Goal: Transaction & Acquisition: Purchase product/service

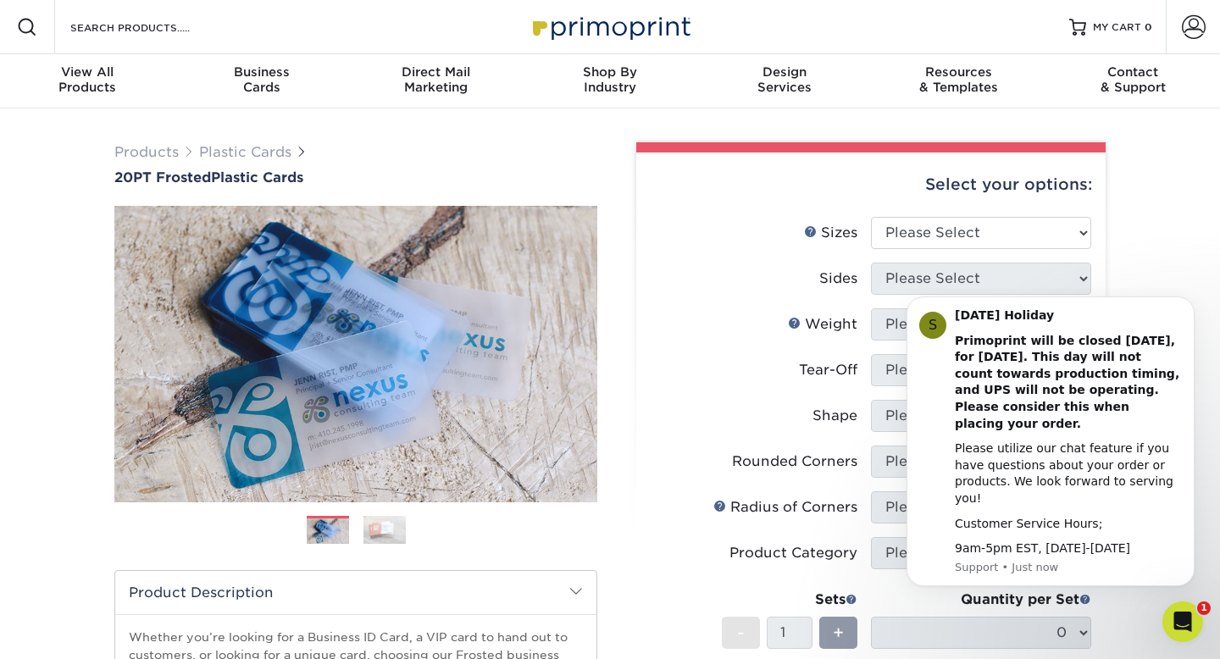
click at [1165, 280] on div "Products Plastic Cards 20PT Frosted Plastic Cards Previous Next and" at bounding box center [610, 560] width 1220 height 905
click at [1185, 307] on icon "Dismiss notification" at bounding box center [1189, 301] width 9 height 9
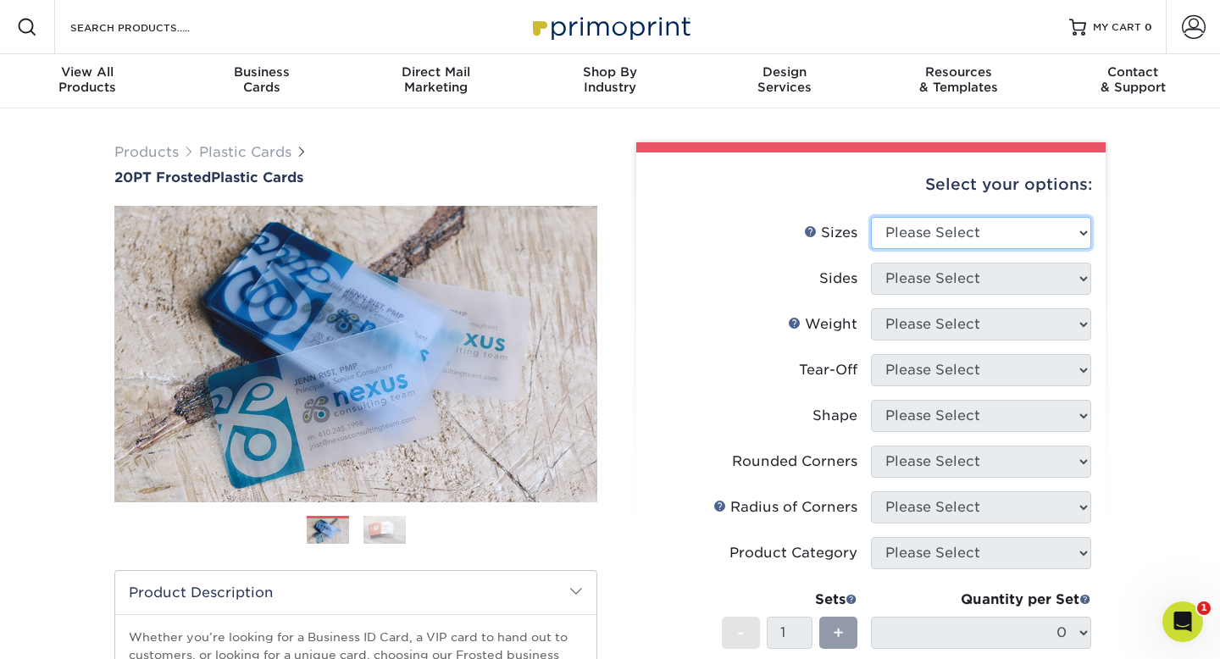
click at [908, 230] on select "Please Select 2" x 3.5" 2" x 8" 2.12" x 3.375" 2.5" x 2.5" 4.25" x 6"" at bounding box center [981, 233] width 220 height 32
select select "2.00x3.50"
click at [871, 217] on select "Please Select 2" x 3.5" 2" x 8" 2.12" x 3.375" 2.5" x 2.5" 4.25" x 6"" at bounding box center [981, 233] width 220 height 32
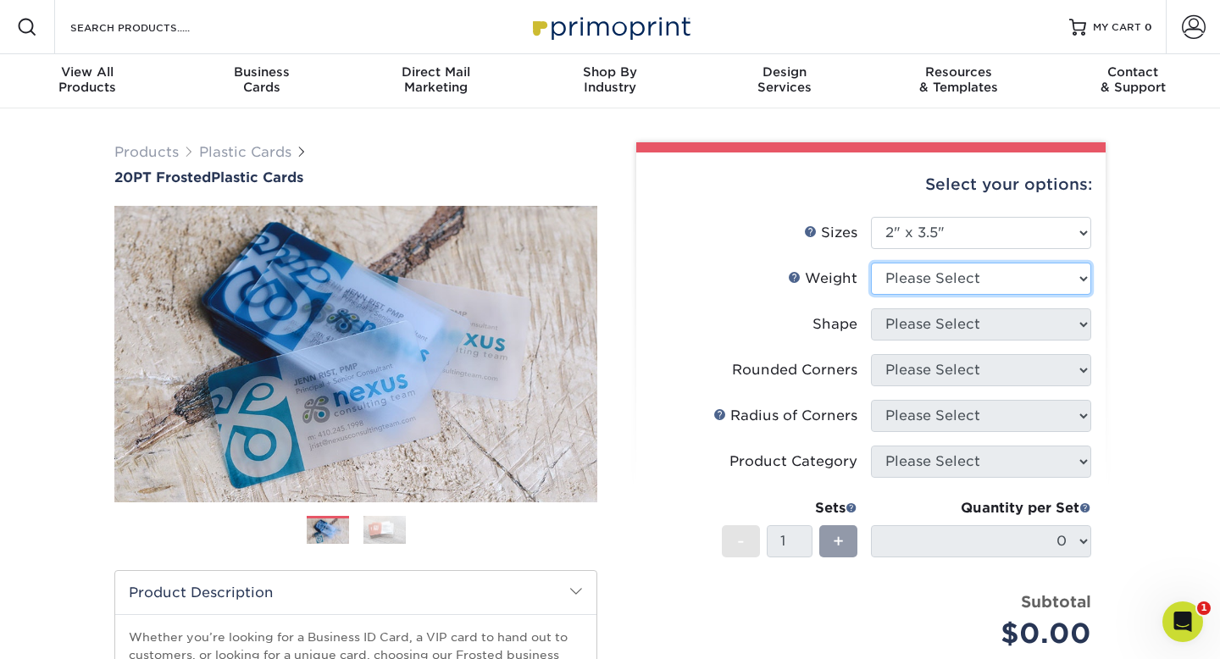
click at [891, 292] on select "Please Select 20PT Frosted Plastic 20PT Frosted Plastic" at bounding box center [981, 279] width 220 height 32
select select "20PT Frosted Plastic"
click at [871, 263] on select "Please Select 20PT Frosted Plastic 20PT Frosted Plastic" at bounding box center [981, 279] width 220 height 32
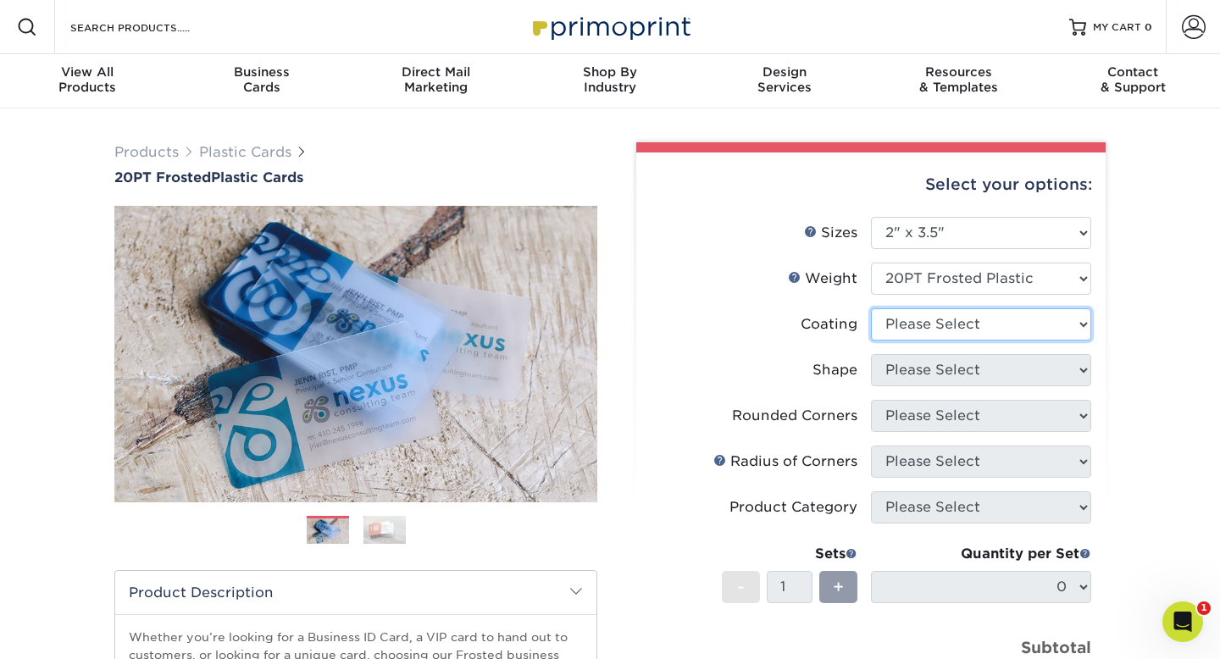
click at [901, 332] on select at bounding box center [981, 324] width 220 height 32
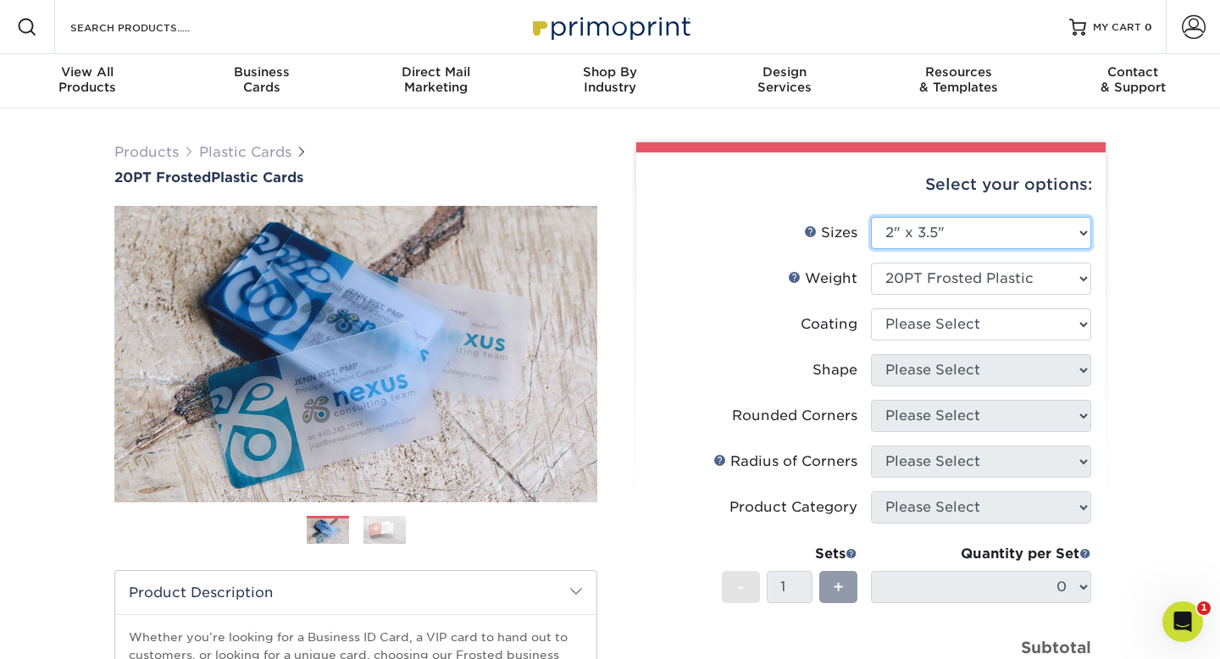
click at [918, 243] on select "Please Select 2" x 3.5" 2" x 8" 2.12" x 3.375" 2.5" x 2.5" 4.25" x 6"" at bounding box center [981, 233] width 220 height 32
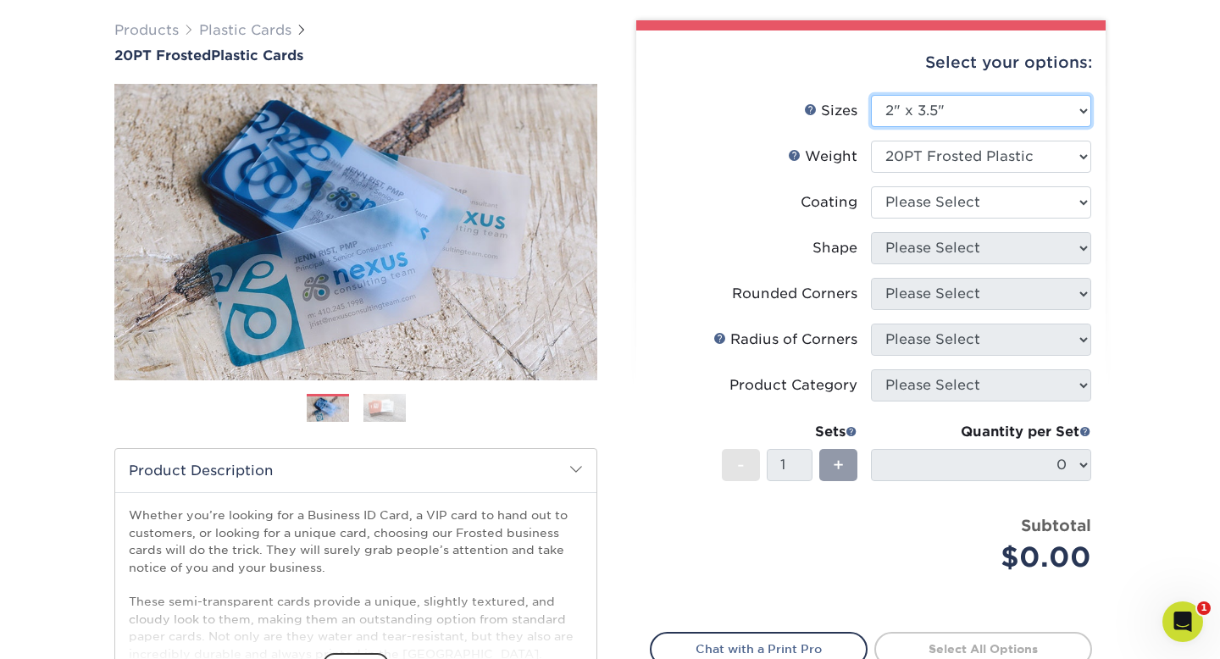
scroll to position [120, 0]
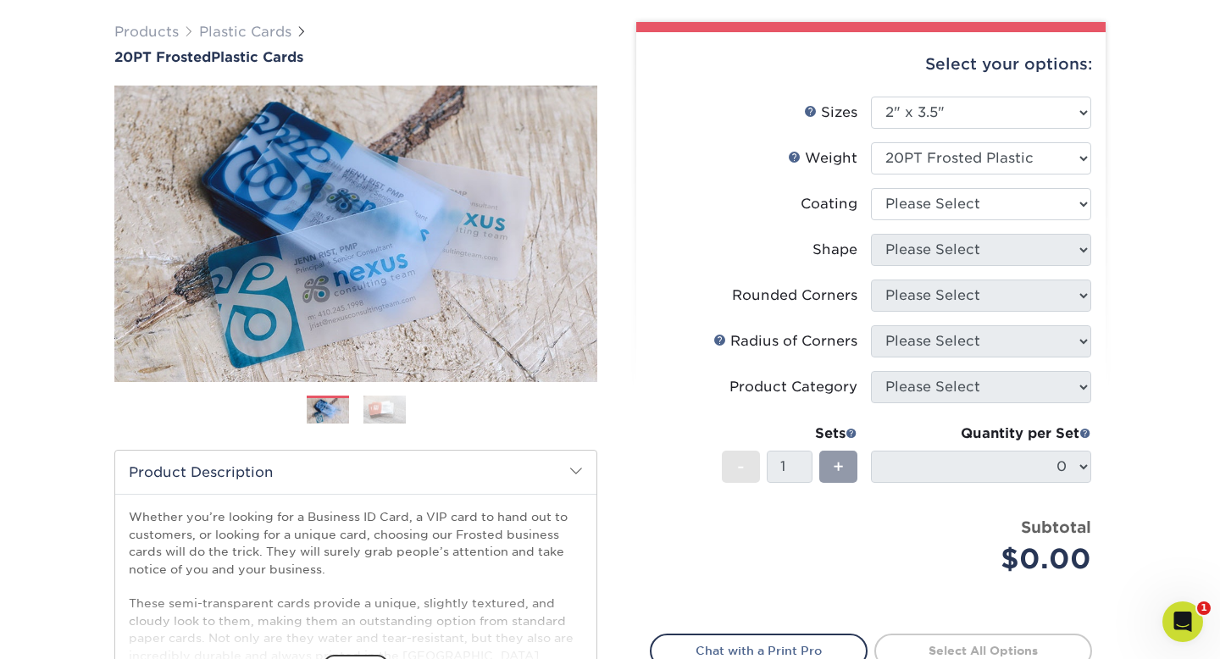
click at [918, 222] on li "Coating" at bounding box center [871, 211] width 441 height 46
click at [918, 214] on select at bounding box center [981, 204] width 220 height 32
select select "3e7618de-abca-4bda-9f97-8b9129e913d8"
click at [871, 188] on select at bounding box center [981, 204] width 220 height 32
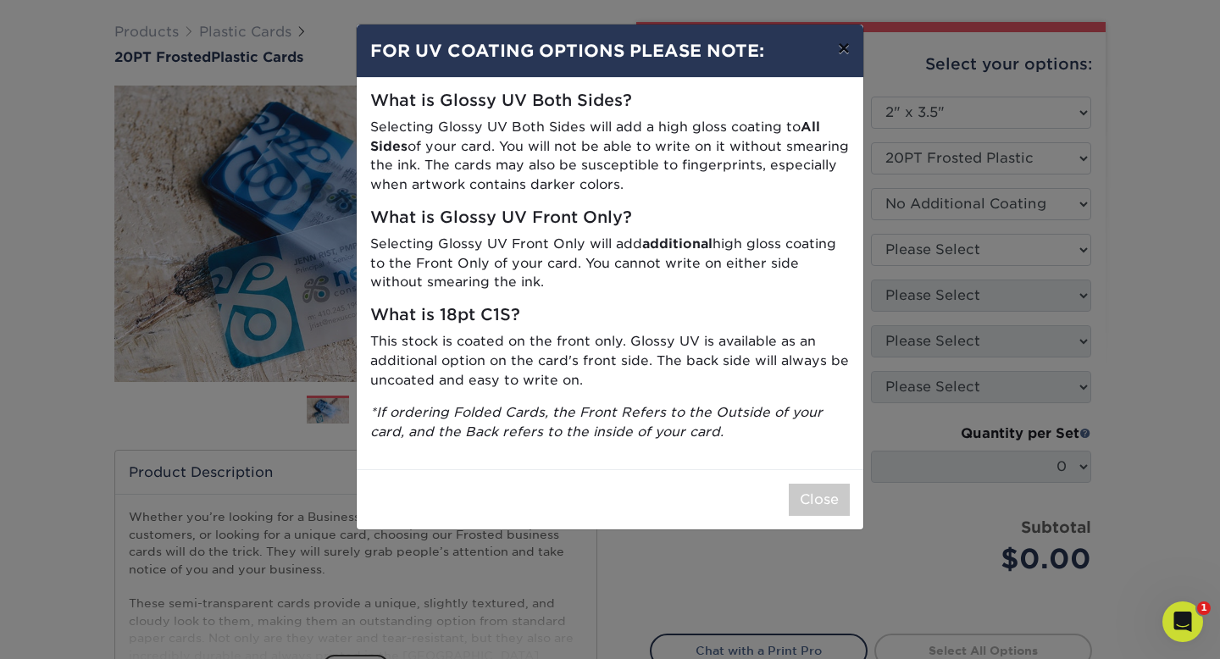
click at [850, 51] on button "×" at bounding box center [843, 48] width 39 height 47
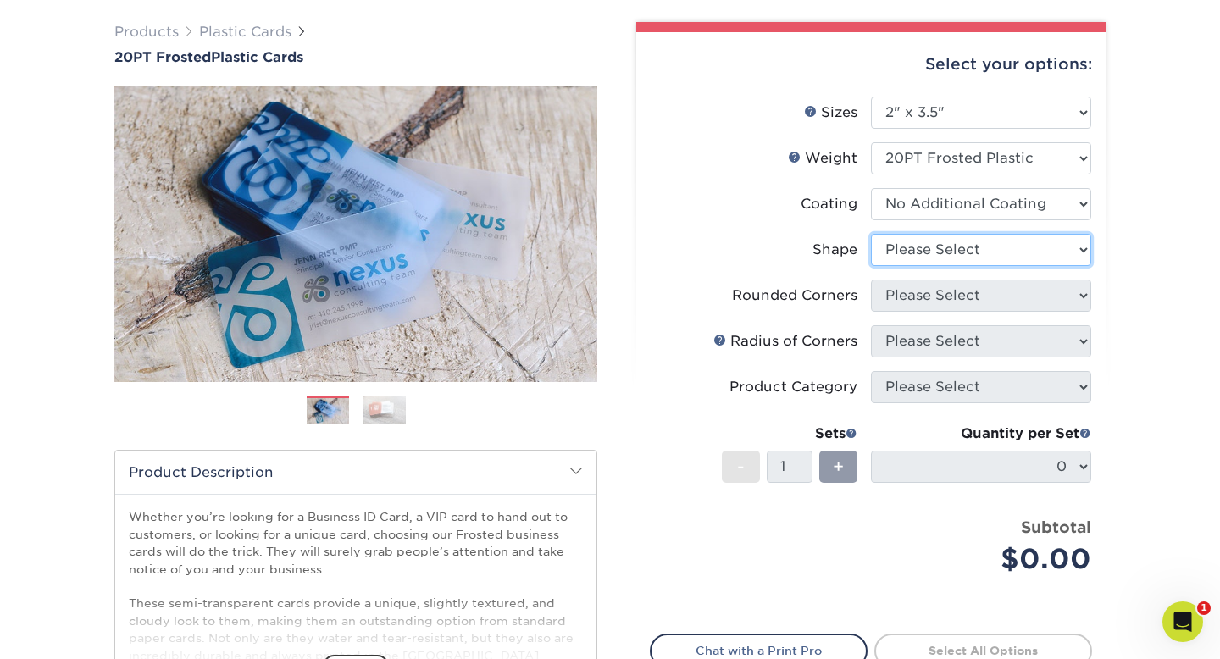
click at [902, 260] on select "Please Select Oval Standard" at bounding box center [981, 250] width 220 height 32
select select "standard"
click at [871, 234] on select "Please Select Oval Standard" at bounding box center [981, 250] width 220 height 32
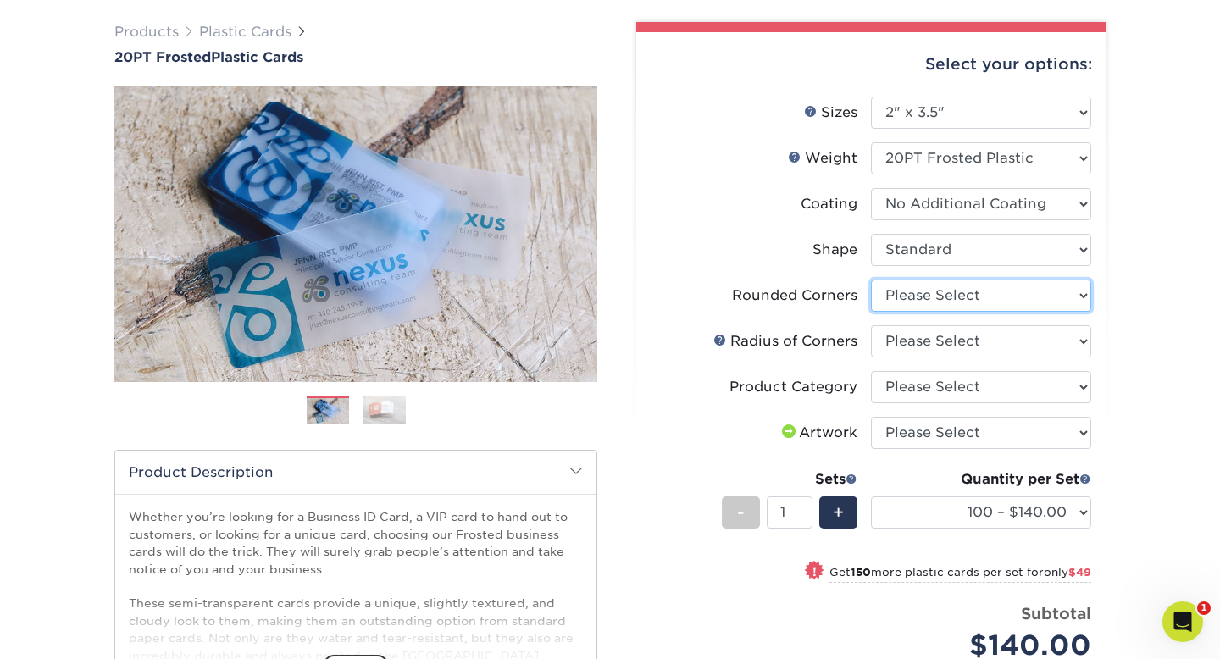
click at [933, 301] on select "Please Select Yes - Round 4 Corners" at bounding box center [981, 296] width 220 height 32
click at [871, 280] on select "Please Select Yes - Round 4 Corners" at bounding box center [981, 296] width 220 height 32
click at [929, 297] on select "Please Select Yes - Round 4 Corners" at bounding box center [981, 296] width 220 height 32
click at [871, 280] on select "Please Select Yes - Round 4 Corners" at bounding box center [981, 296] width 220 height 32
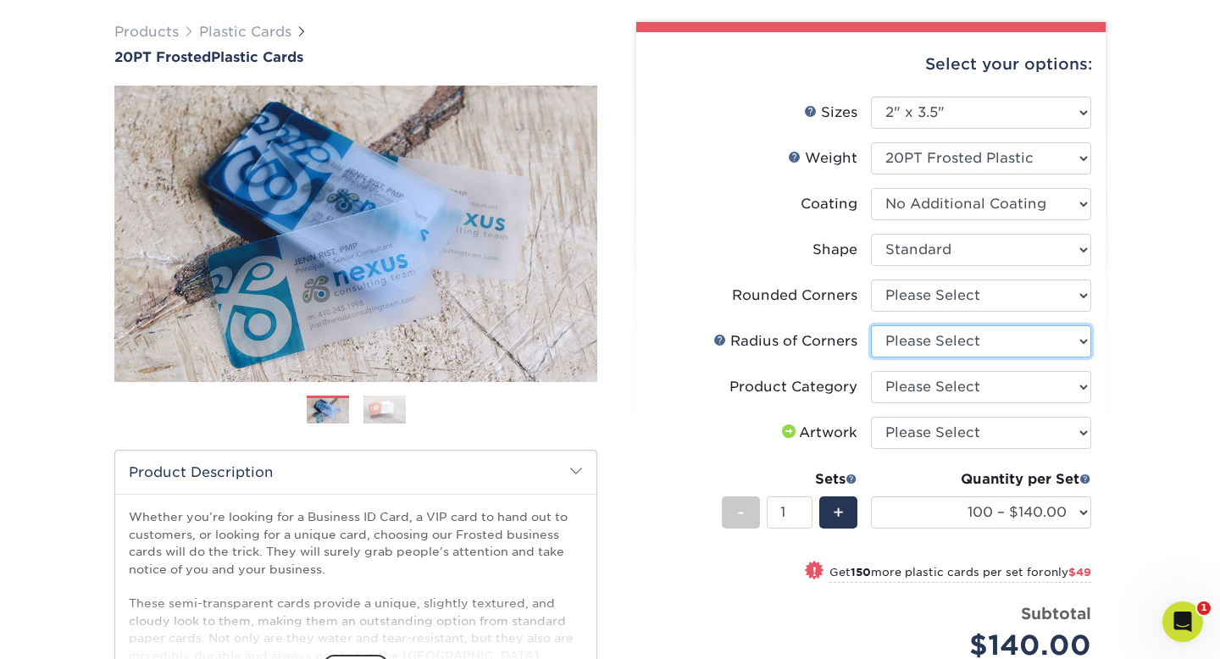
click at [913, 338] on select "Please Select Rounded 1/8" Rounded 1/4"" at bounding box center [981, 341] width 220 height 32
select select "589680c7-ee9a-431b-9d12-d7aeb1386a97"
click at [871, 325] on select "Please Select Rounded 1/8" Rounded 1/4"" at bounding box center [981, 341] width 220 height 32
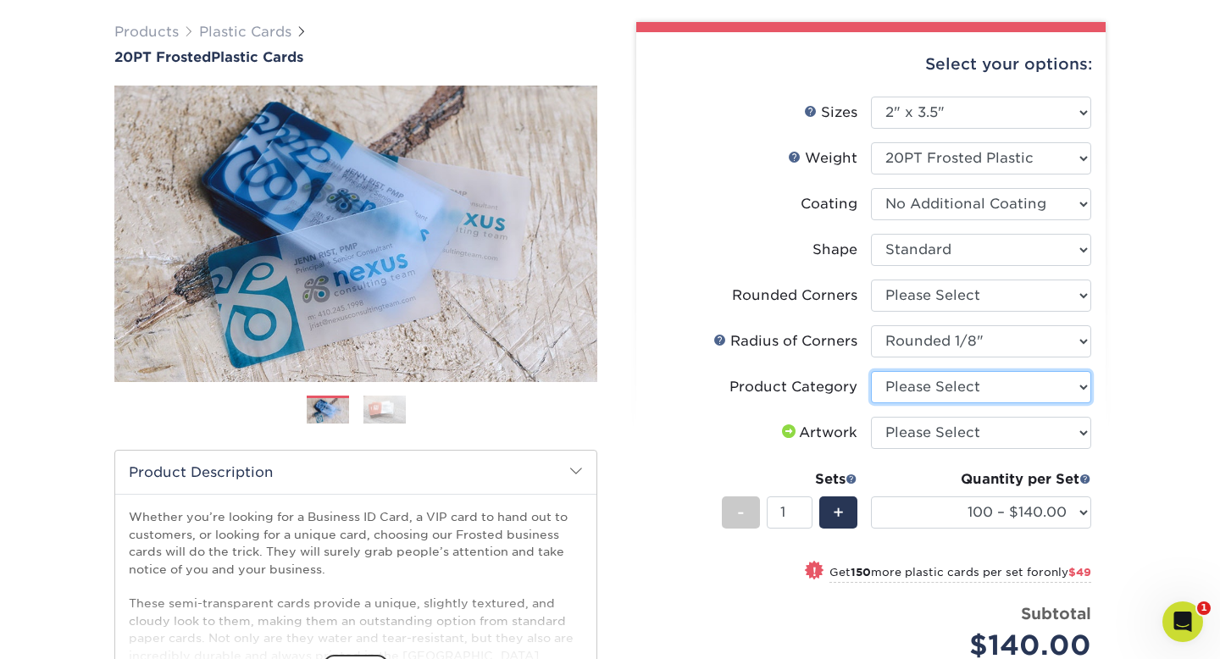
click at [899, 387] on select "Please Select Business Cards" at bounding box center [981, 387] width 220 height 32
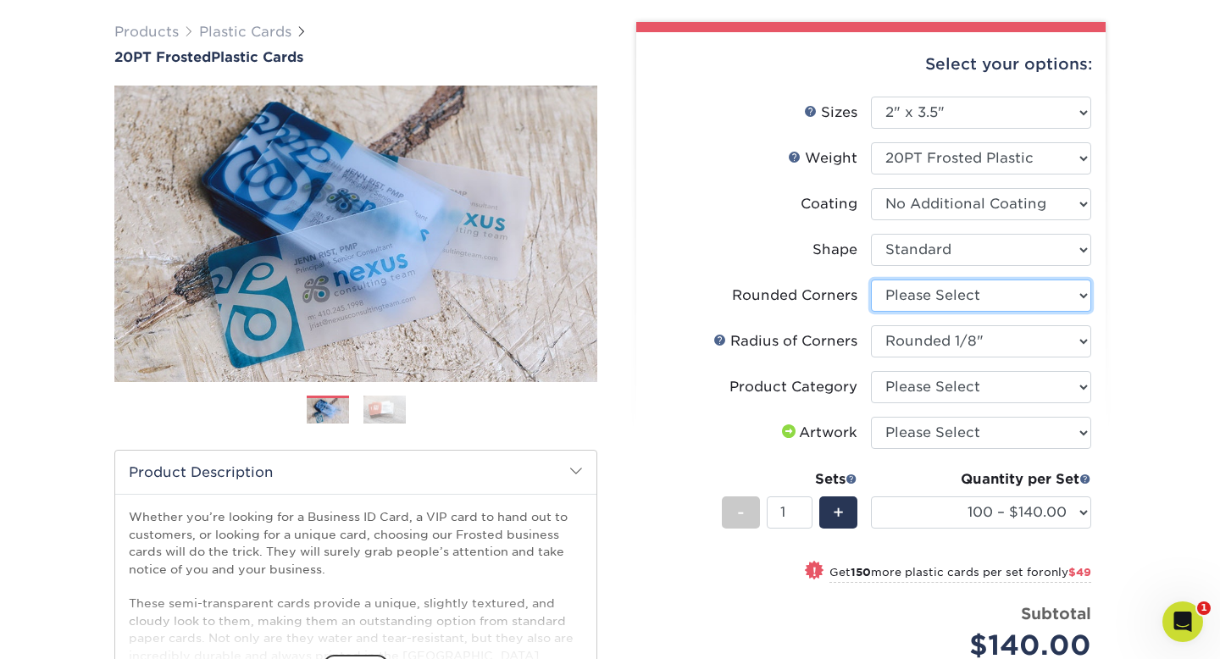
click at [924, 288] on select "Please Select Yes - Round 4 Corners" at bounding box center [981, 296] width 220 height 32
select select "7672df9e-0e0a-464d-8e1f-920c575e4da3"
click at [871, 280] on select "Please Select Yes - Round 4 Corners" at bounding box center [981, 296] width 220 height 32
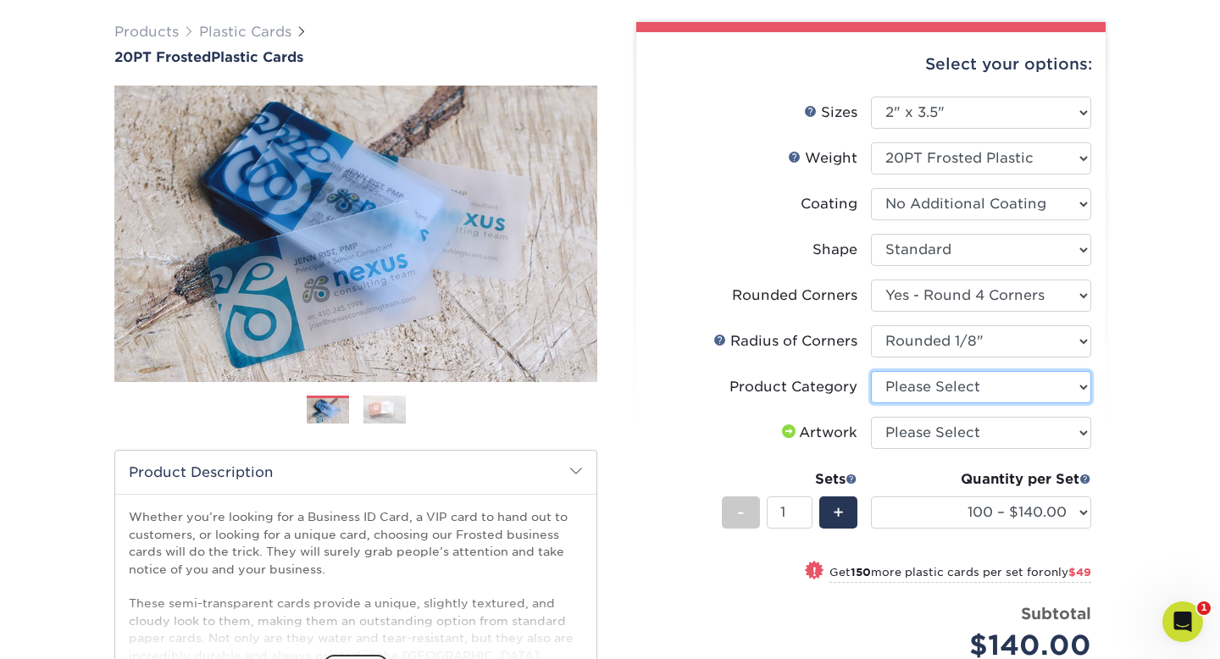
click at [941, 399] on select "Please Select Business Cards" at bounding box center [981, 387] width 220 height 32
select select "3b5148f1-0588-4f88-a218-97bcfdce65c1"
click at [871, 371] on select "Please Select Business Cards" at bounding box center [981, 387] width 220 height 32
click at [938, 434] on select "Please Select I will upload files I need a design - $100" at bounding box center [981, 433] width 220 height 32
select select "upload"
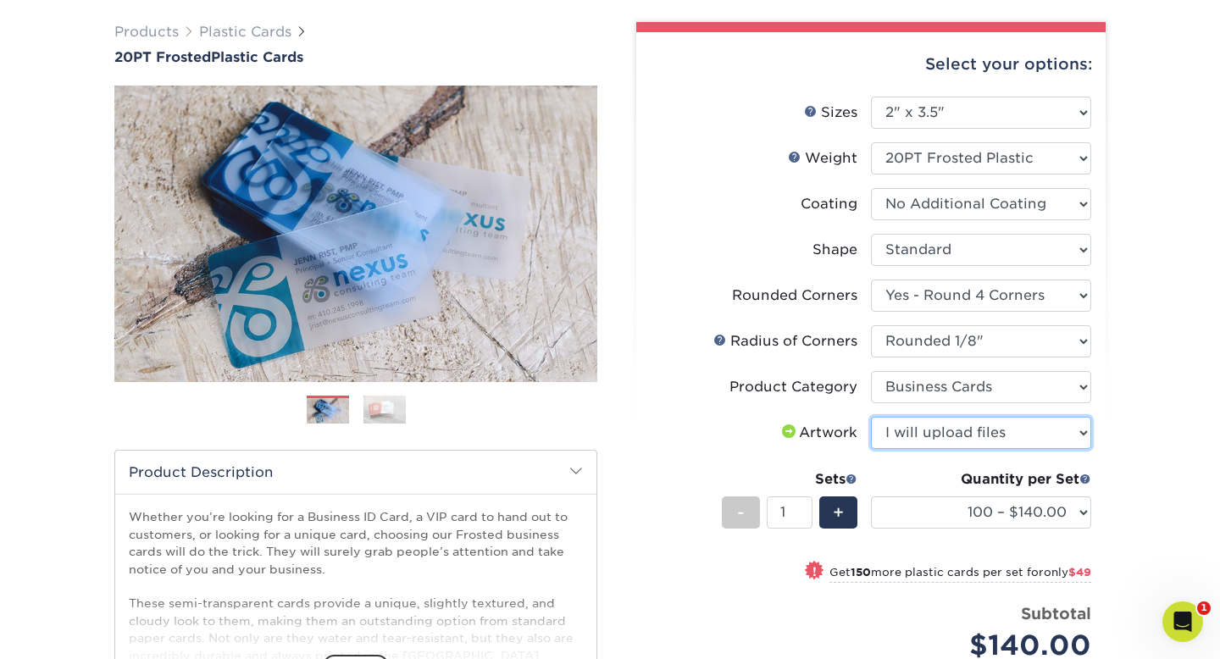
click at [871, 417] on select "Please Select I will upload files I need a design - $100" at bounding box center [981, 433] width 220 height 32
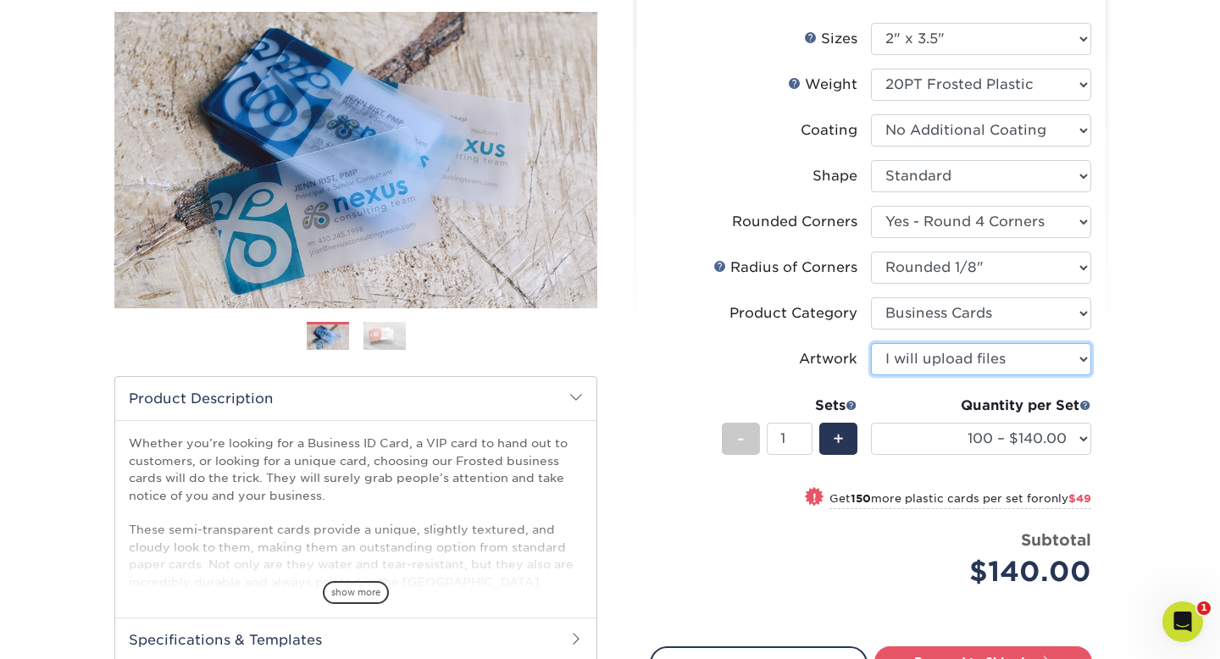
scroll to position [206, 0]
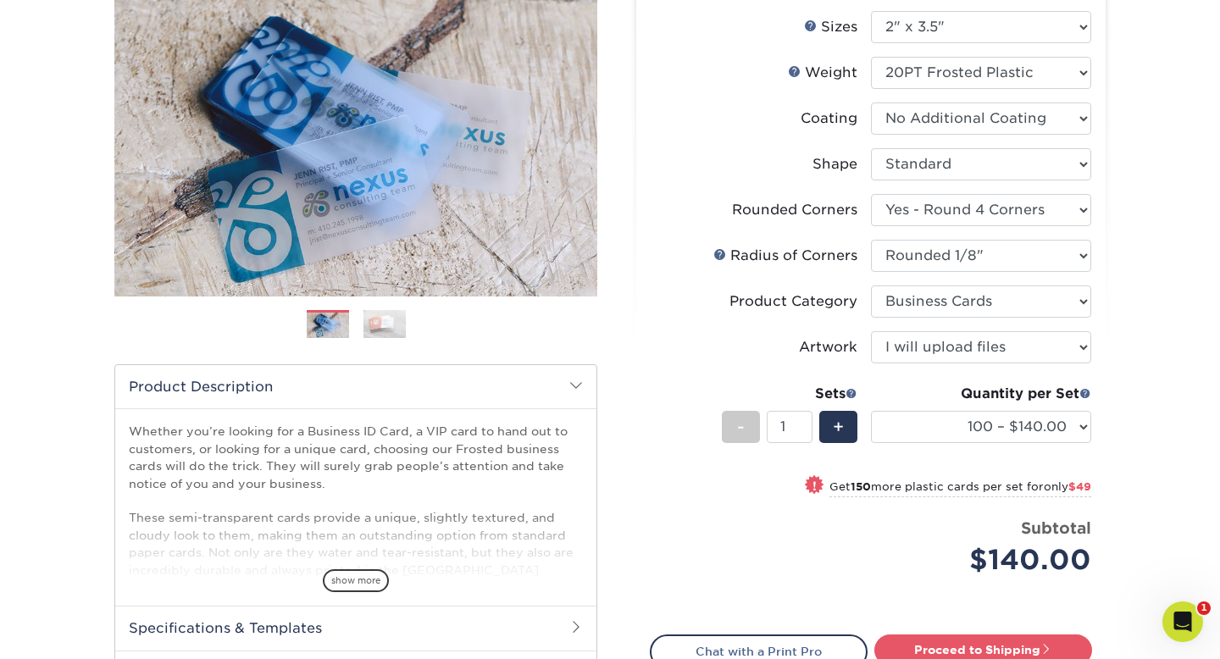
click at [913, 409] on div "Quantity per Set 100 – $140.00 250 – $189.00 500 – $243.00 1000 – $272.00 2500 …" at bounding box center [981, 423] width 220 height 79
click at [910, 432] on select "100 – $140.00 250 – $189.00 500 – $243.00 1000 – $272.00 2500 – $657.00 5000 – …" at bounding box center [981, 427] width 220 height 32
click at [871, 411] on select "100 – $140.00 250 – $189.00 500 – $243.00 1000 – $272.00 2500 – $657.00 5000 – …" at bounding box center [981, 427] width 220 height 32
click at [910, 432] on select "100 – $140.00 250 – $189.00 500 – $243.00 1000 – $272.00 2500 – $657.00 5000 – …" at bounding box center [981, 427] width 220 height 32
click at [887, 414] on select "100 – $140.00 250 – $189.00 500 – $243.00 1000 – $272.00 2500 – $657.00 5000 – …" at bounding box center [981, 427] width 220 height 32
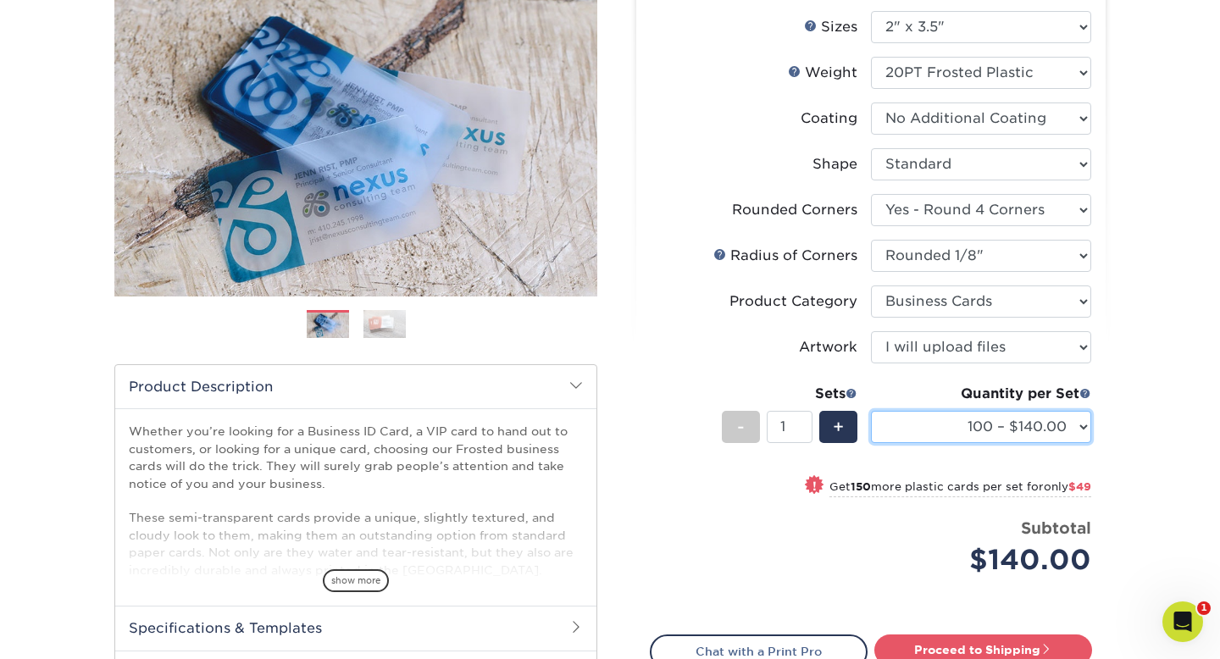
click at [917, 424] on select "100 – $140.00 250 – $189.00 500 – $243.00 1000 – $272.00 2500 – $657.00 5000 – …" at bounding box center [981, 427] width 220 height 32
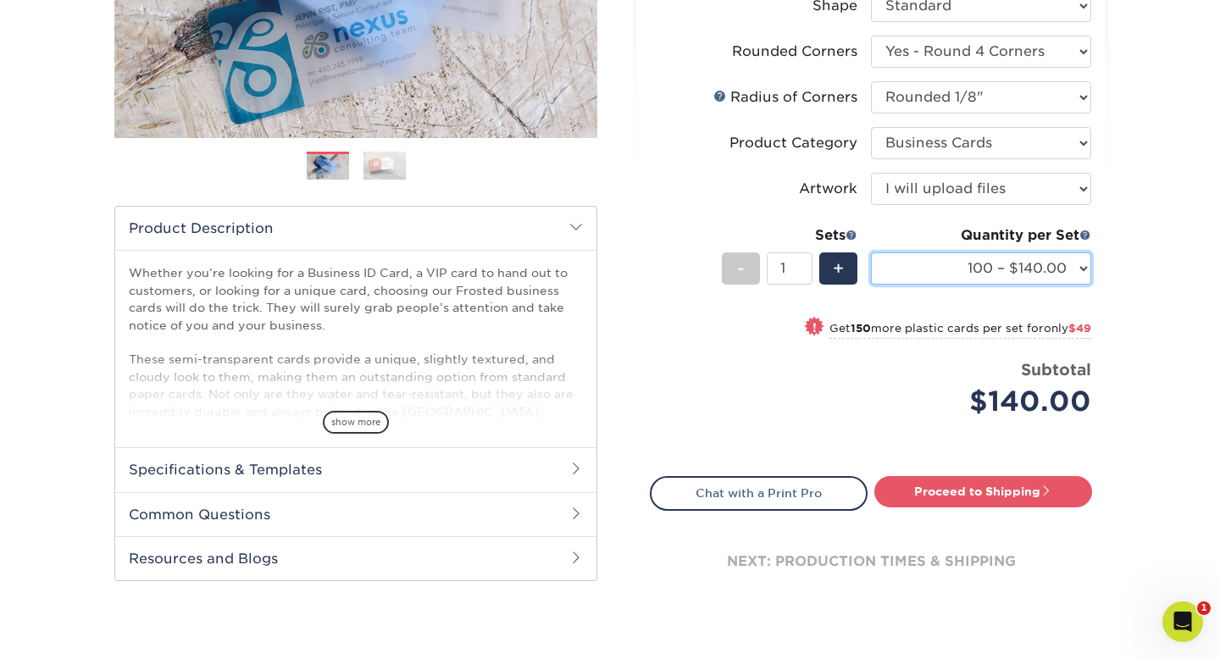
scroll to position [362, 0]
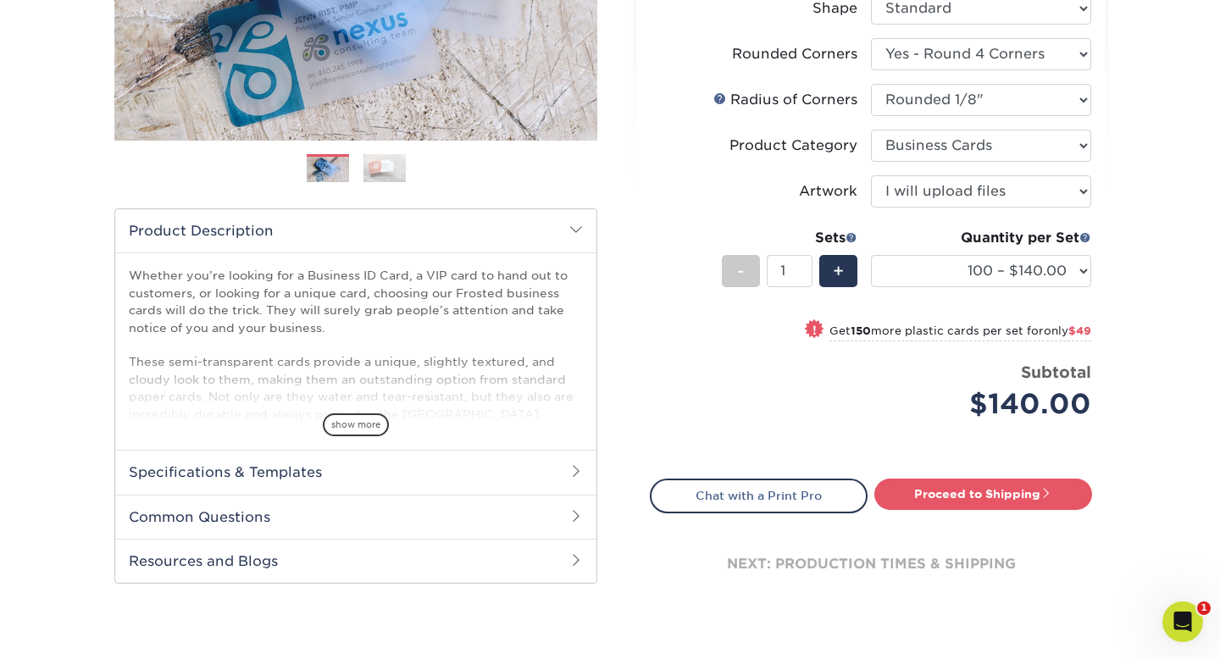
click at [919, 246] on div "Quantity per Set" at bounding box center [981, 238] width 220 height 20
click at [921, 259] on select "100 – $140.00 250 – $189.00 500 – $243.00 1000 – $272.00 2500 – $657.00 5000 – …" at bounding box center [981, 271] width 220 height 32
